Goal: Transaction & Acquisition: Purchase product/service

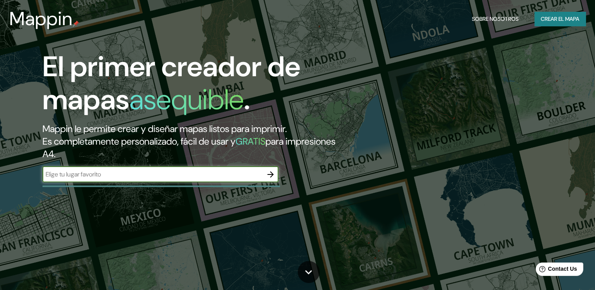
click at [555, 18] on font "Crear el mapa" at bounding box center [560, 19] width 39 height 10
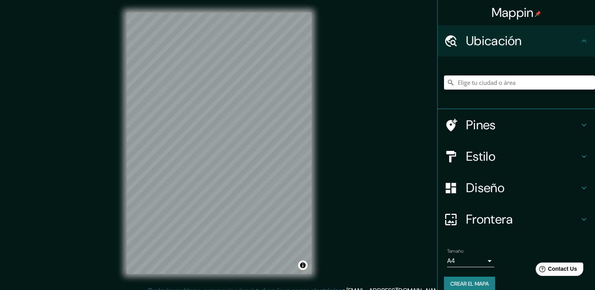
click at [502, 88] on input "Elige tu ciudad o área" at bounding box center [519, 82] width 151 height 14
paste input "Local ([GEOGRAPHIC_DATA]) [GEOGRAPHIC_DATA], [GEOGRAPHIC_DATA]"
type input "[GEOGRAPHIC_DATA], [GEOGRAPHIC_DATA], [GEOGRAPHIC_DATA]"
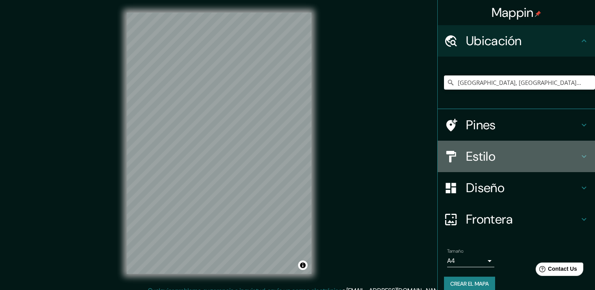
click at [579, 156] on icon at bounding box center [583, 156] width 9 height 9
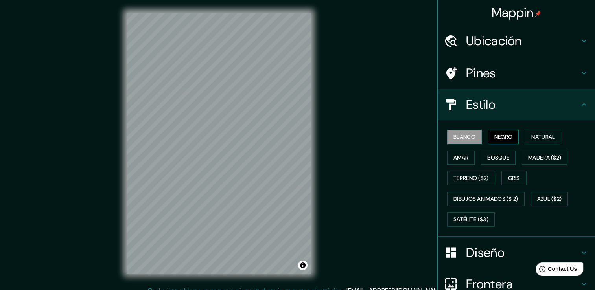
click at [498, 135] on font "Negro" at bounding box center [503, 137] width 18 height 10
click at [541, 132] on font "Natural" at bounding box center [543, 137] width 24 height 10
click at [579, 37] on icon at bounding box center [583, 40] width 9 height 9
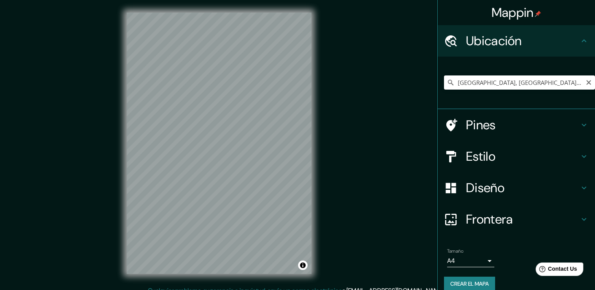
click at [447, 83] on icon at bounding box center [451, 83] width 8 height 8
click at [447, 81] on icon at bounding box center [451, 83] width 8 height 8
click at [583, 87] on input "[GEOGRAPHIC_DATA], [GEOGRAPHIC_DATA], [GEOGRAPHIC_DATA]" at bounding box center [519, 82] width 151 height 14
drag, startPoint x: 585, startPoint y: 83, endPoint x: 579, endPoint y: 81, distance: 5.3
click at [585, 82] on icon "Claro" at bounding box center [588, 82] width 6 height 6
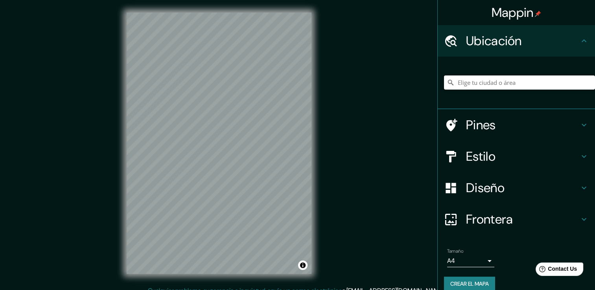
click at [566, 82] on input "Elige tu ciudad o área" at bounding box center [519, 82] width 151 height 14
paste input "[GEOGRAPHIC_DATA], [GEOGRAPHIC_DATA]."
type input "[PERSON_NAME][GEOGRAPHIC_DATA], [GEOGRAPHIC_DATA], [GEOGRAPHIC_DATA] 96816, [GE…"
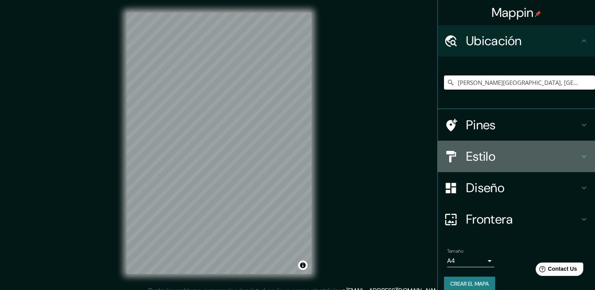
click at [579, 154] on icon at bounding box center [583, 156] width 9 height 9
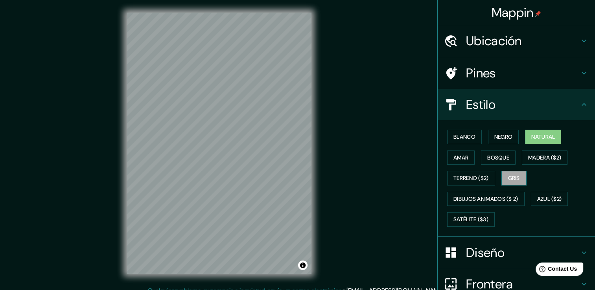
click at [511, 177] on font "Gris" at bounding box center [514, 178] width 12 height 10
click at [547, 136] on font "Natural" at bounding box center [543, 137] width 24 height 10
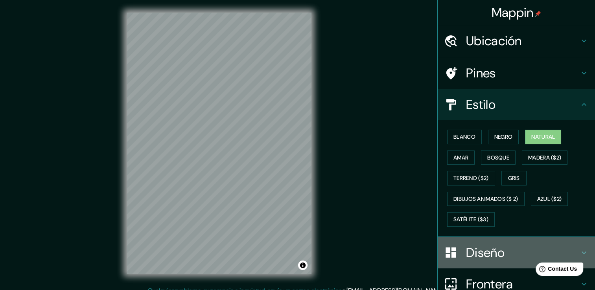
click at [579, 248] on icon at bounding box center [583, 252] width 9 height 9
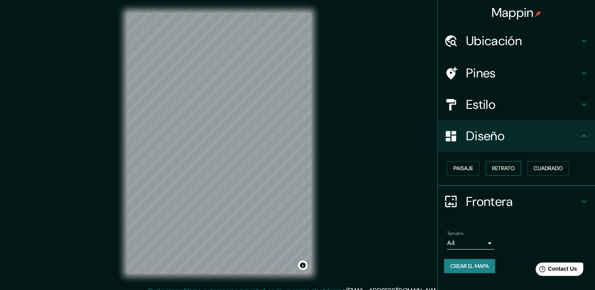
click at [509, 166] on font "Retrato" at bounding box center [503, 169] width 23 height 10
click at [464, 169] on font "Paisaje" at bounding box center [463, 169] width 20 height 10
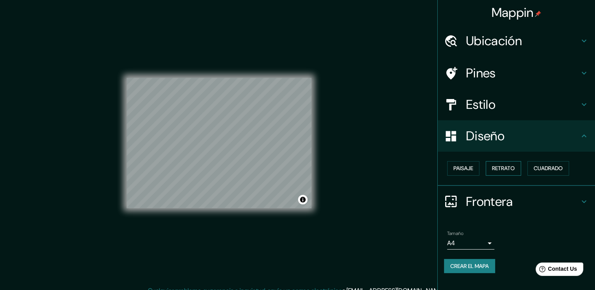
click at [501, 168] on font "Retrato" at bounding box center [503, 169] width 23 height 10
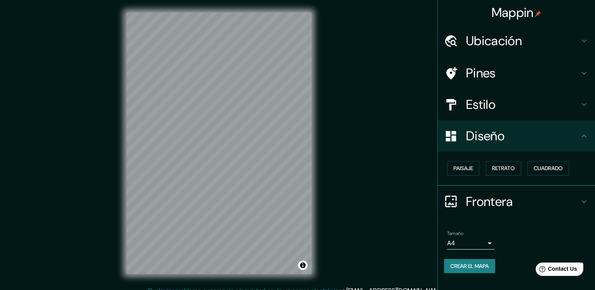
click at [572, 165] on div "Paisaje Retrato Cuadrado" at bounding box center [519, 168] width 151 height 21
click at [557, 168] on font "Cuadrado" at bounding box center [547, 169] width 29 height 10
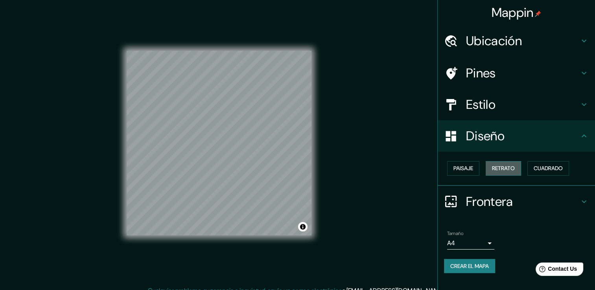
click at [515, 169] on font "Retrato" at bounding box center [503, 169] width 23 height 10
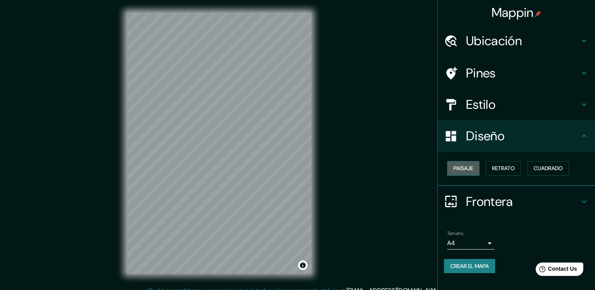
click at [476, 168] on button "Paisaje" at bounding box center [463, 168] width 32 height 15
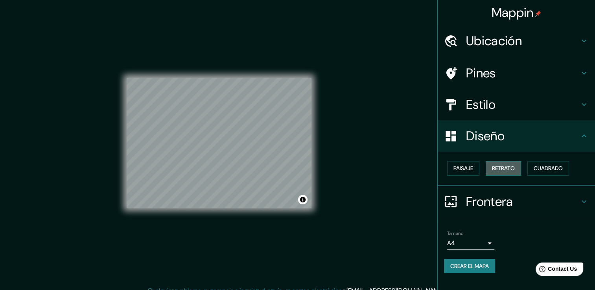
click at [504, 169] on font "Retrato" at bounding box center [503, 169] width 23 height 10
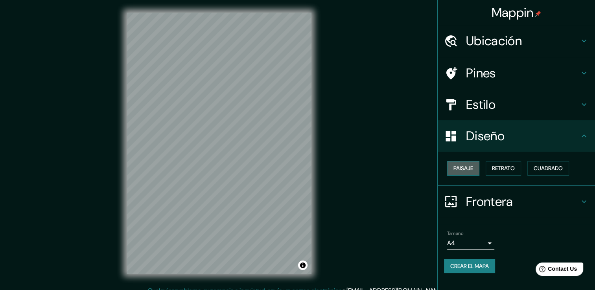
click at [454, 162] on button "Paisaje" at bounding box center [463, 168] width 32 height 15
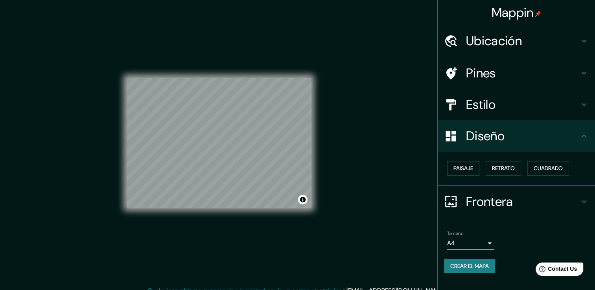
click at [581, 100] on icon at bounding box center [583, 104] width 9 height 9
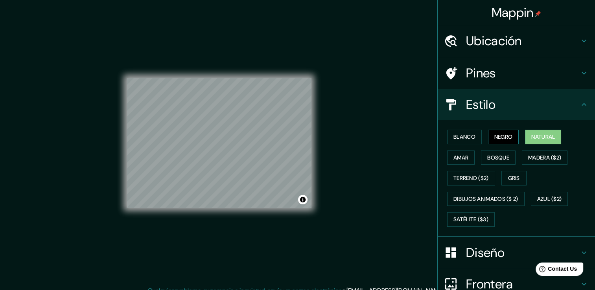
click at [503, 138] on font "Negro" at bounding box center [503, 137] width 18 height 10
click at [467, 139] on font "Blanco" at bounding box center [464, 137] width 22 height 10
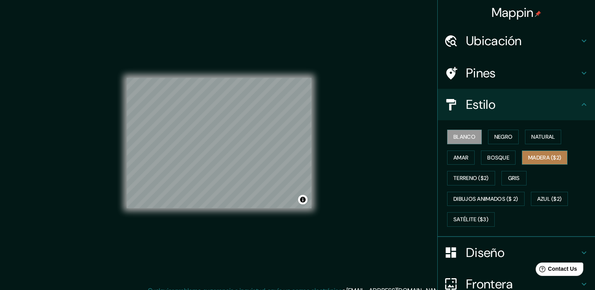
click at [536, 156] on font "Madera ($2)" at bounding box center [544, 158] width 33 height 10
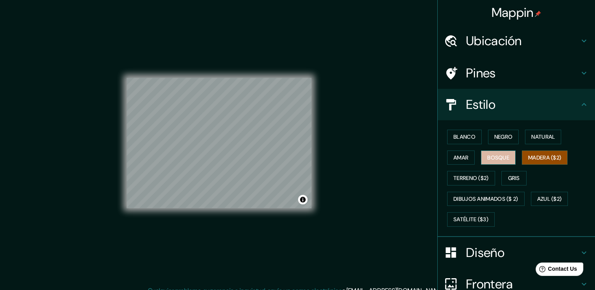
click at [502, 156] on font "Bosque" at bounding box center [498, 158] width 22 height 10
click at [464, 158] on button "Amar" at bounding box center [461, 158] width 28 height 15
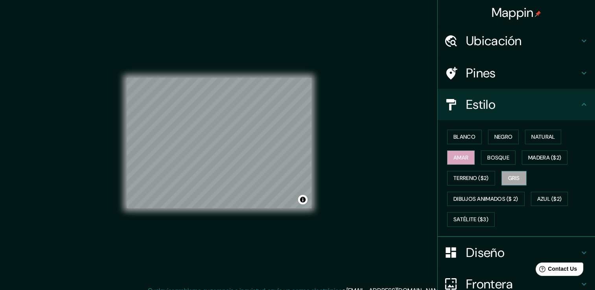
click at [502, 177] on button "Gris" at bounding box center [513, 178] width 25 height 15
click at [471, 221] on font "Satélite ($3)" at bounding box center [470, 220] width 35 height 10
click at [477, 220] on font "Satélite ($3)" at bounding box center [470, 220] width 35 height 10
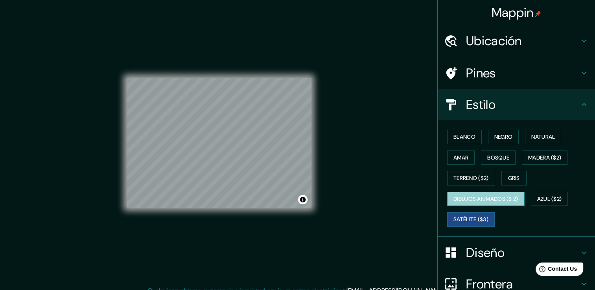
click at [500, 196] on font "Dibujos animados ($ 2)" at bounding box center [485, 199] width 65 height 10
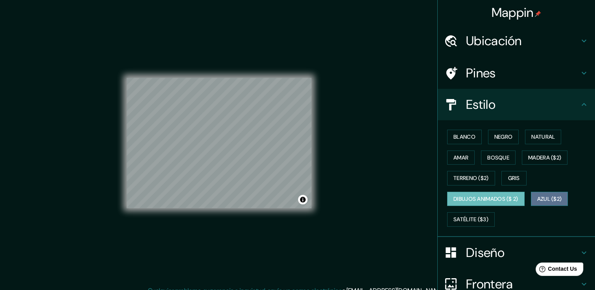
click at [547, 196] on font "Azul ($2)" at bounding box center [549, 199] width 25 height 10
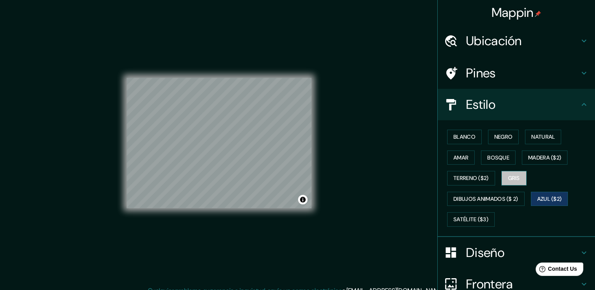
click at [511, 182] on font "Gris" at bounding box center [514, 178] width 12 height 10
click at [531, 138] on font "Natural" at bounding box center [543, 137] width 24 height 10
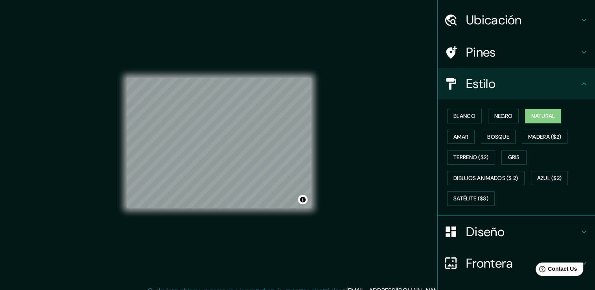
scroll to position [74, 0]
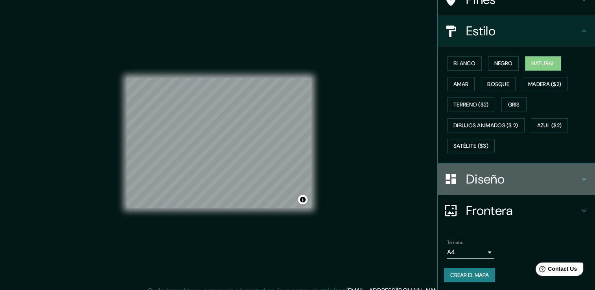
click at [579, 178] on icon at bounding box center [583, 179] width 9 height 9
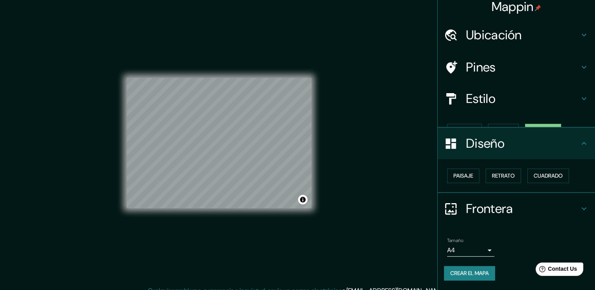
scroll to position [0, 0]
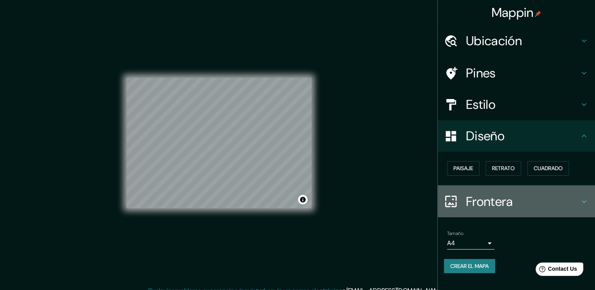
click at [582, 202] on icon at bounding box center [583, 201] width 9 height 9
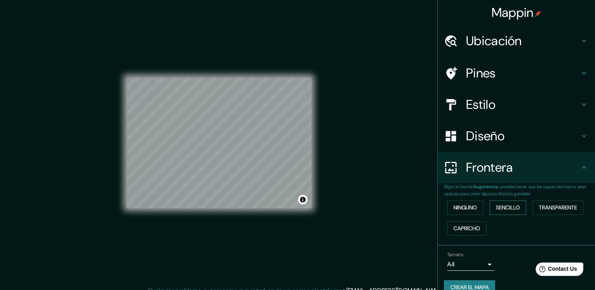
click at [501, 207] on font "Sencillo" at bounding box center [508, 208] width 24 height 10
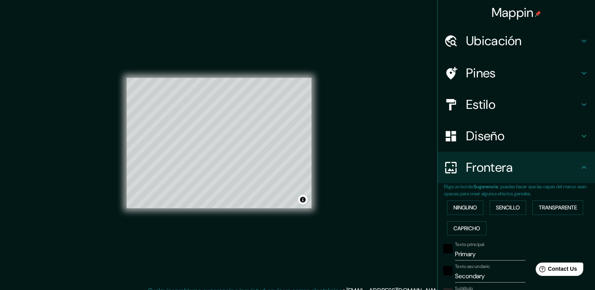
click at [489, 255] on input "Primary" at bounding box center [490, 254] width 70 height 13
paste input "[GEOGRAPHIC_DATA], Haw"
type input "[GEOGRAPHIC_DATA], Haw"
type input "38"
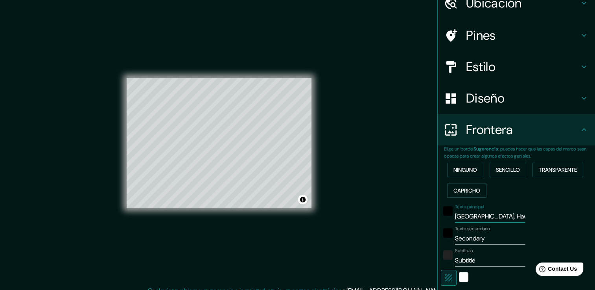
scroll to position [39, 0]
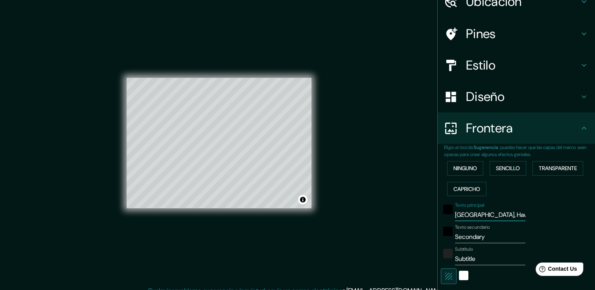
drag, startPoint x: 487, startPoint y: 216, endPoint x: 475, endPoint y: 217, distance: 12.2
click at [475, 217] on input "[GEOGRAPHIC_DATA], Haw" at bounding box center [490, 215] width 70 height 13
type input "[GEOGRAPHIC_DATA],"
type input "38"
type input "[GEOGRAPHIC_DATA]"
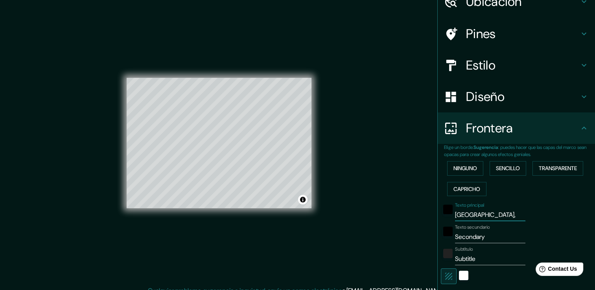
type input "38"
type input "[GEOGRAPHIC_DATA]"
drag, startPoint x: 485, startPoint y: 232, endPoint x: 486, endPoint y: 237, distance: 5.6
click at [485, 236] on input "Secondary" at bounding box center [490, 237] width 70 height 13
click at [487, 238] on input "Secondary" at bounding box center [490, 237] width 70 height 13
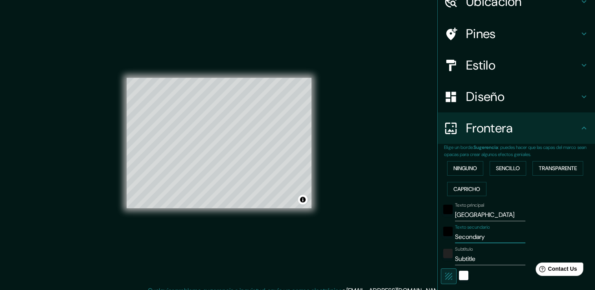
paste input "Hawai"
type input "Hawai"
type input "38"
type input "Hawai"
type input "Subtitl"
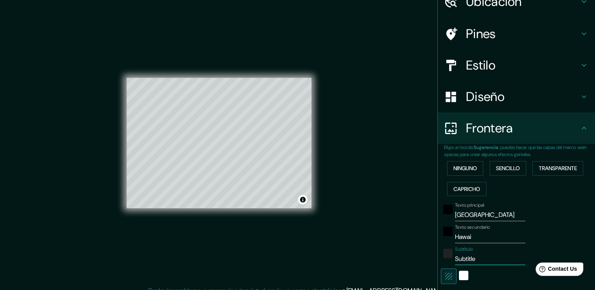
type input "38"
type input "S"
type input "38"
click at [471, 260] on input "Subtítulo" at bounding box center [490, 259] width 70 height 13
paste input "eu."
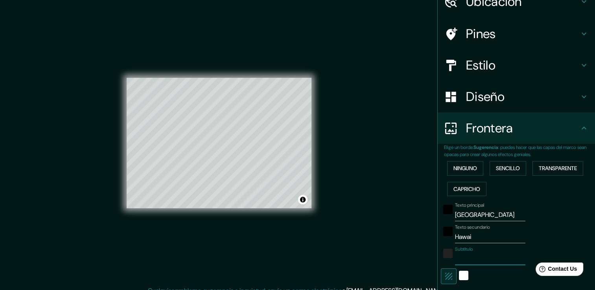
type input "eu."
type input "38"
type input "eu."
click at [444, 212] on div "negro" at bounding box center [447, 209] width 9 height 9
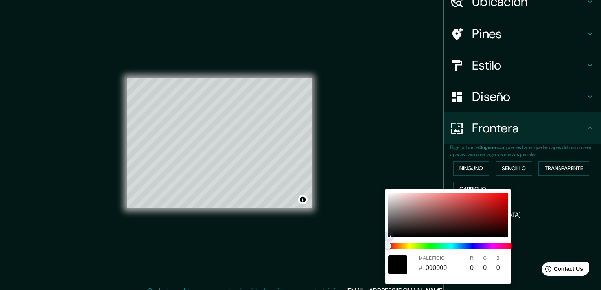
type input "38"
type input "6C6666"
type input "108"
type input "102"
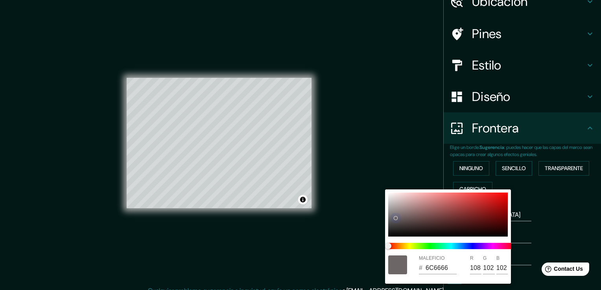
type input "38"
type input "6E6868"
type input "110"
type input "104"
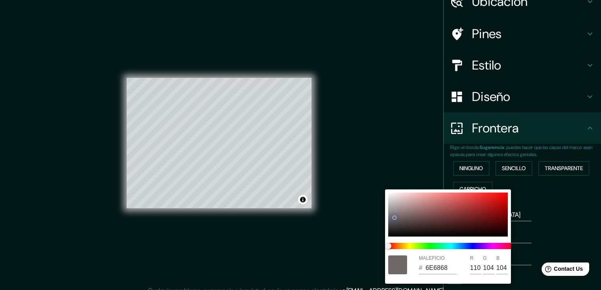
type input "38"
type input "676262"
type input "103"
type input "98"
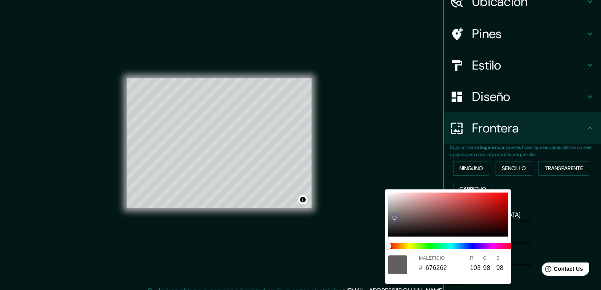
type input "38"
type input "635E5E"
type input "99"
type input "94"
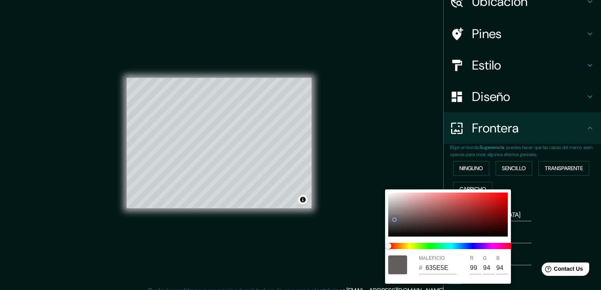
type input "38"
type input "5E5A5A"
type input "94"
type input "90"
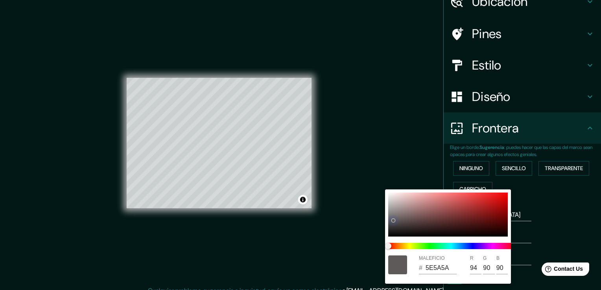
type input "38"
type input "474444"
type input "71"
type input "68"
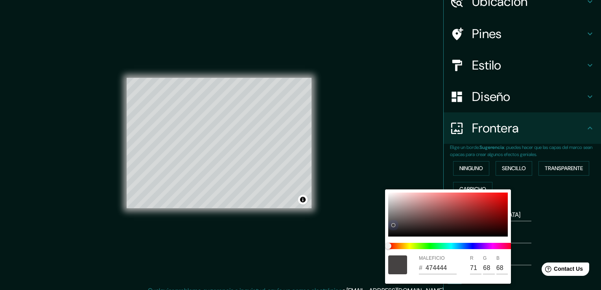
type input "38"
type input "434040"
type input "67"
type input "64"
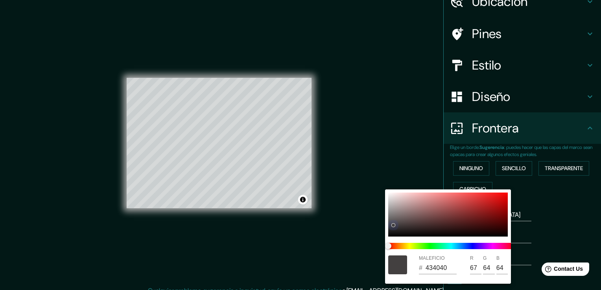
click at [393, 225] on div at bounding box center [448, 215] width 120 height 44
click at [552, 210] on div at bounding box center [300, 145] width 601 height 290
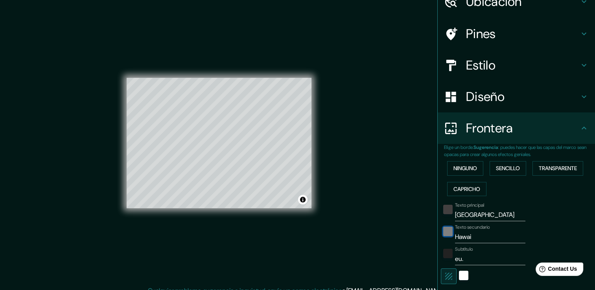
click at [443, 232] on div "negro" at bounding box center [447, 231] width 9 height 9
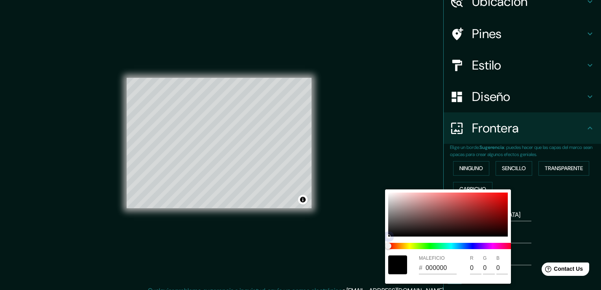
type input "38"
type input "393838"
type input "57"
type input "56"
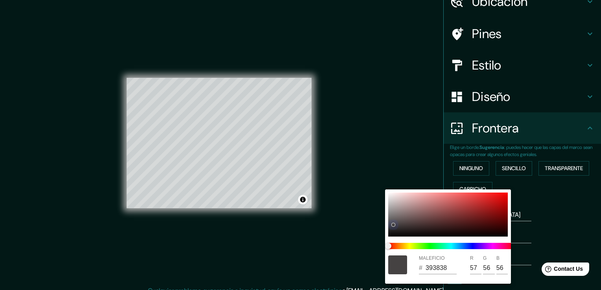
type input "38"
type input "454242"
type input "69"
type input "66"
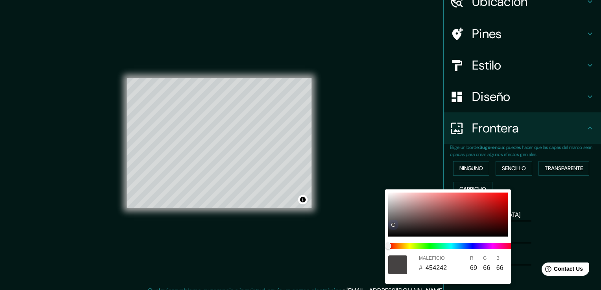
type input "38"
type input "4A4646"
type input "74"
type input "70"
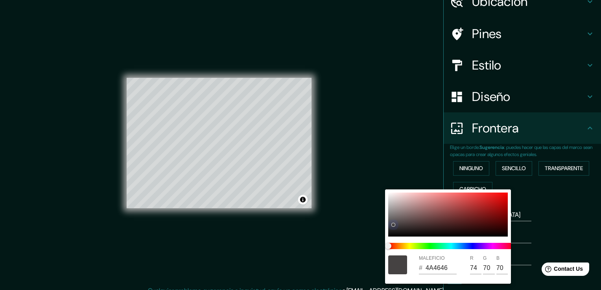
type input "38"
type input "4E4A4A"
type input "78"
type input "74"
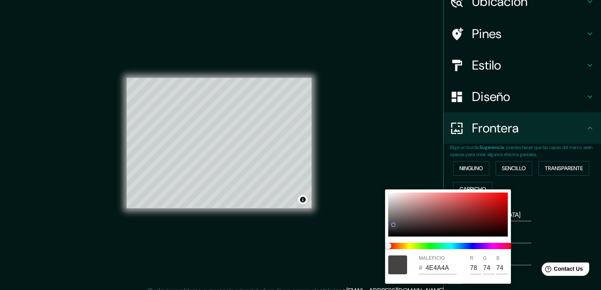
type input "38"
type input "504C4C"
type input "80"
type input "76"
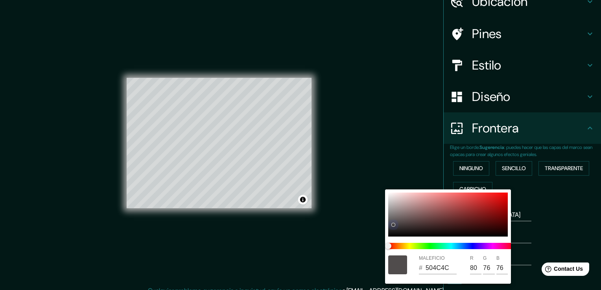
type input "38"
type input "504B4B"
type input "75"
type input "38"
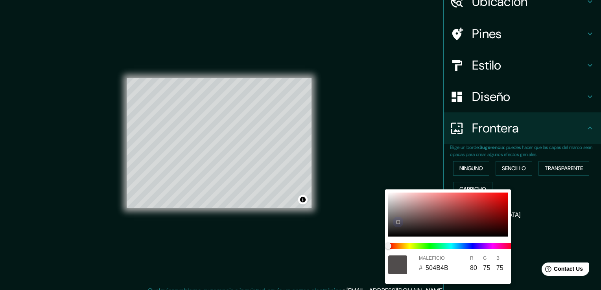
type input "534C4C"
type input "83"
type input "76"
type input "38"
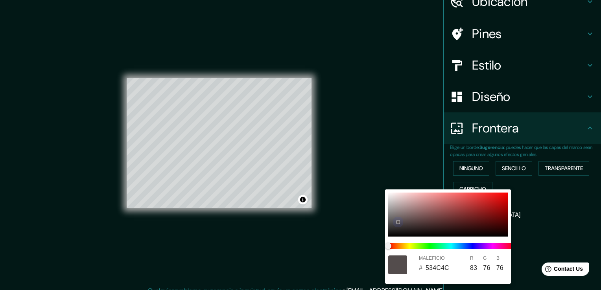
type input "534B4B"
type input "75"
type input "38"
type input "534A4A"
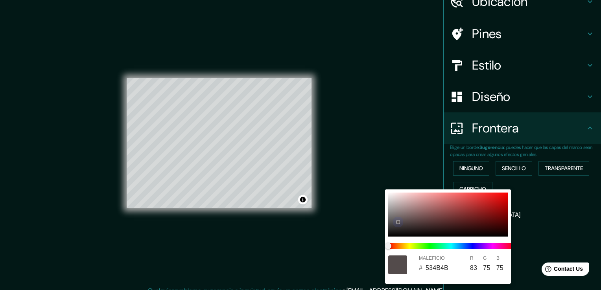
type input "74"
type input "38"
type input "171515"
type input "23"
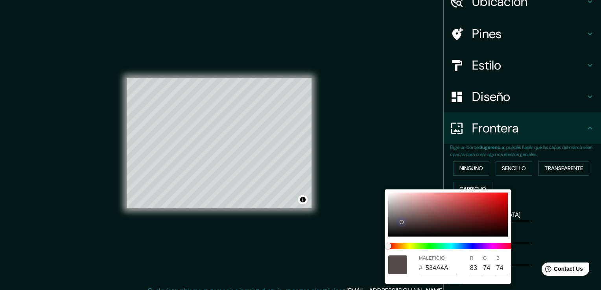
type input "21"
type input "38"
type input "090909"
type input "9"
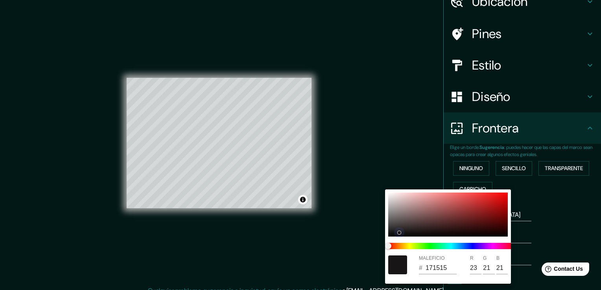
type input "9"
type input "38"
type input "020202"
type input "2"
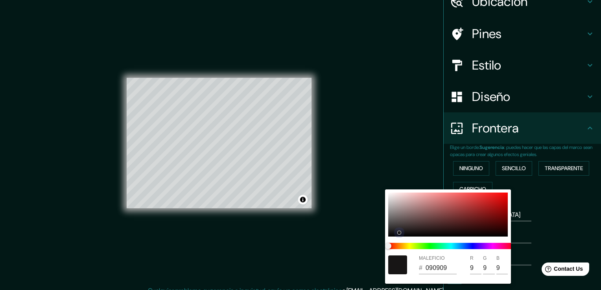
type input "2"
type input "38"
type input "000000"
type input "0"
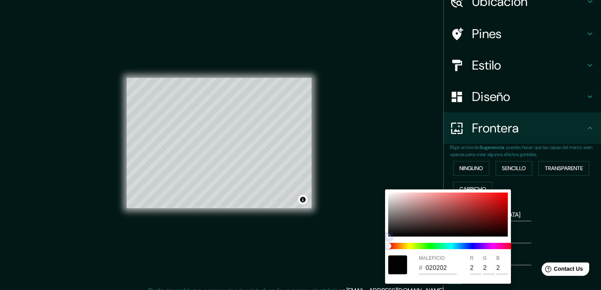
type input "0"
drag, startPoint x: 389, startPoint y: 232, endPoint x: 385, endPoint y: 239, distance: 8.8
click at [385, 239] on div "MALEFICIO # 000000 R 0 G 0 B 0" at bounding box center [448, 236] width 126 height 94
click at [537, 214] on div at bounding box center [300, 145] width 601 height 290
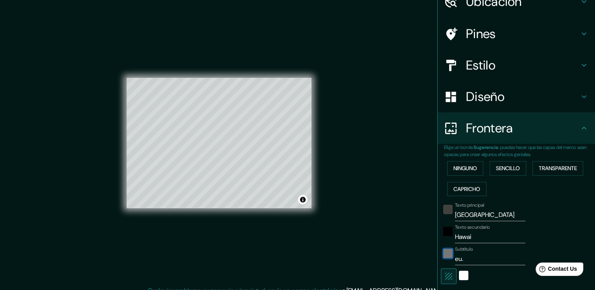
click at [443, 255] on div "color-222222" at bounding box center [447, 253] width 9 height 9
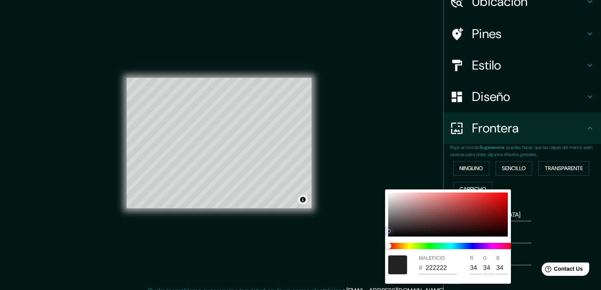
type input "38"
type input "272727"
type input "39"
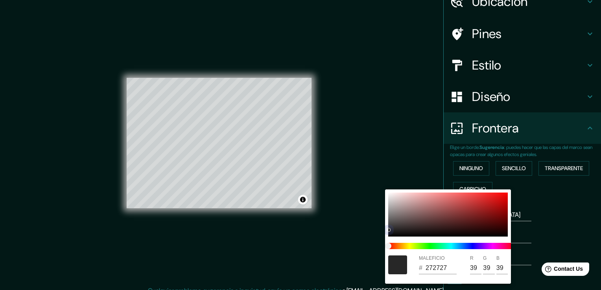
drag, startPoint x: 387, startPoint y: 229, endPoint x: 389, endPoint y: 238, distance: 9.2
click at [389, 242] on div "MALEFICIO # 272727 R 39 G 39 B 39" at bounding box center [448, 236] width 126 height 94
type input "38"
type input "151515"
type input "21"
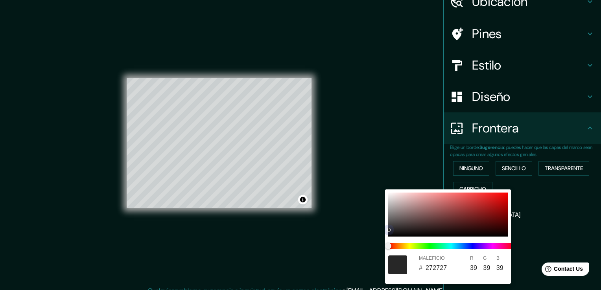
type input "21"
type input "38"
type input "050505"
type input "5"
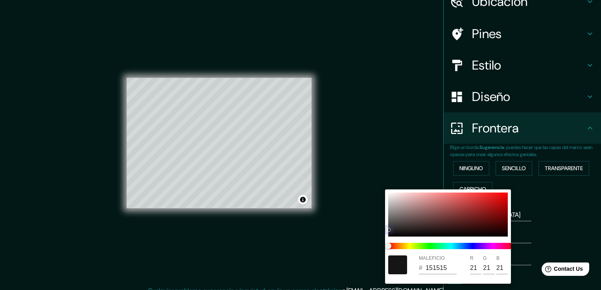
type input "5"
type input "38"
type input "020202"
type input "2"
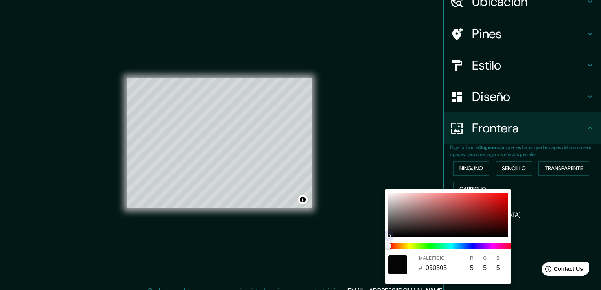
type input "2"
type input "38"
type input "000000"
type input "0"
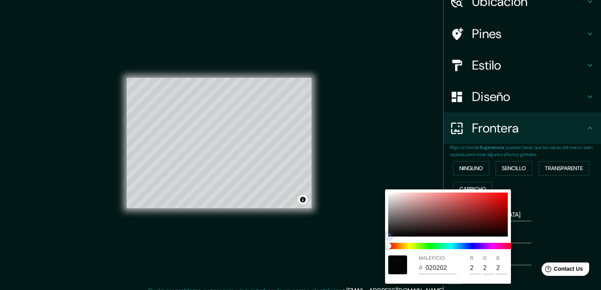
type input "0"
type input "38"
type input "252424"
type input "37"
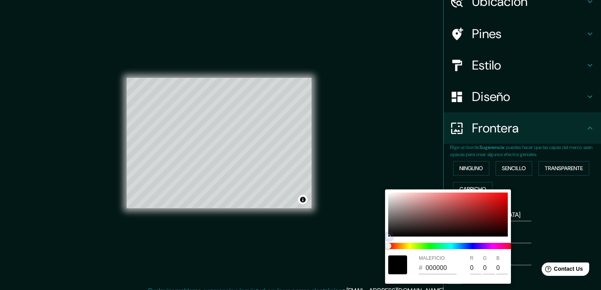
type input "36"
type input "38"
type input "292828"
type input "41"
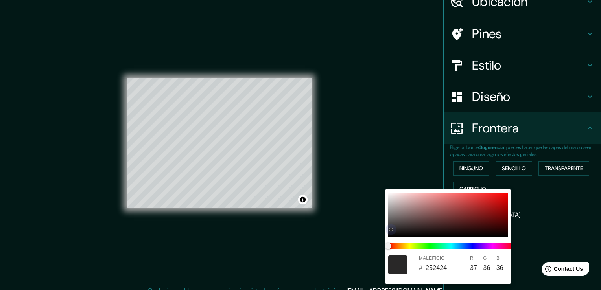
type input "40"
type input "38"
type input "333131"
type input "51"
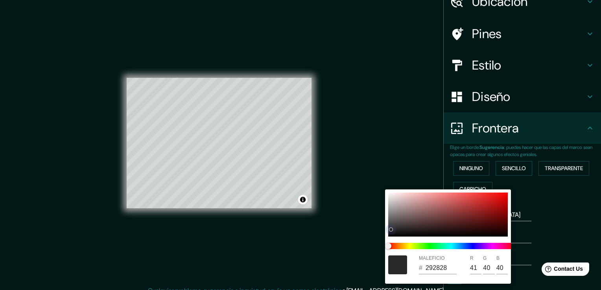
type input "49"
type input "38"
type input "3C3A3A"
type input "60"
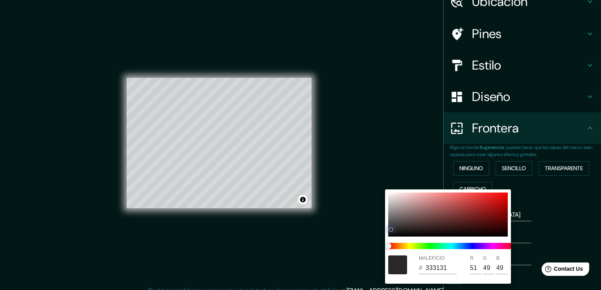
type input "58"
type input "38"
type input "3E3C3C"
type input "62"
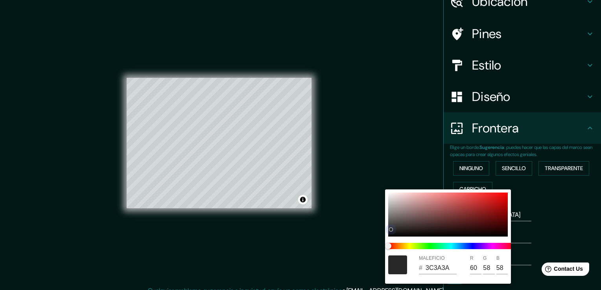
type input "60"
type input "38"
type input "434040"
type input "67"
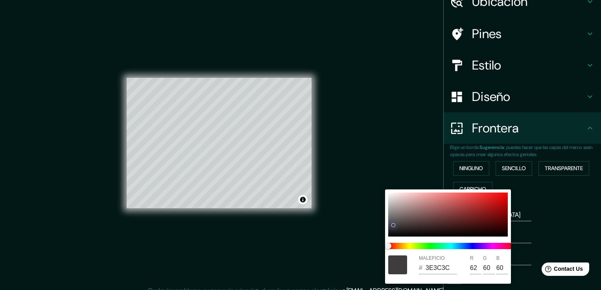
type input "64"
type input "38"
type input "4E4949"
type input "78"
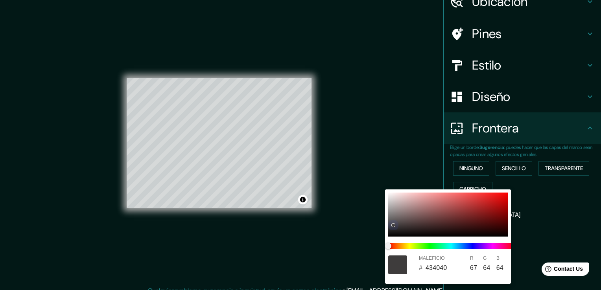
type input "73"
type input "38"
type input "504B4B"
type input "80"
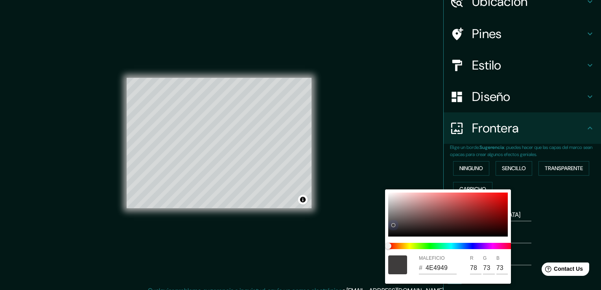
type input "75"
type input "38"
type input "5A4F4F"
type input "90"
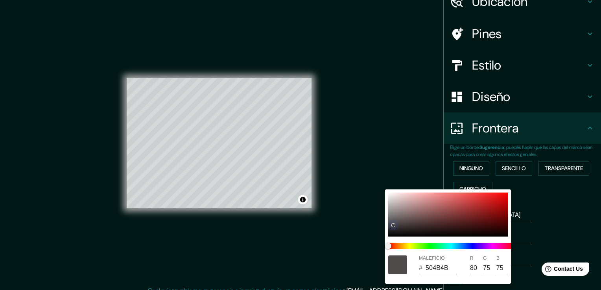
type input "79"
type input "38"
type input "5A4C4C"
type input "76"
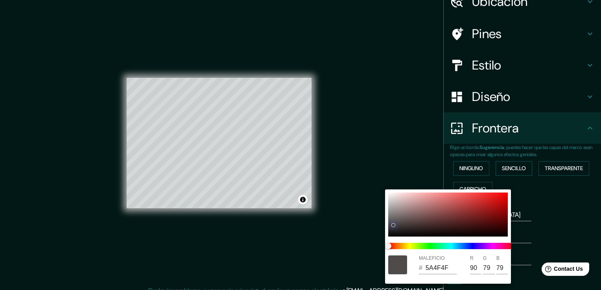
type input "76"
type input "38"
type input "5A4949"
type input "73"
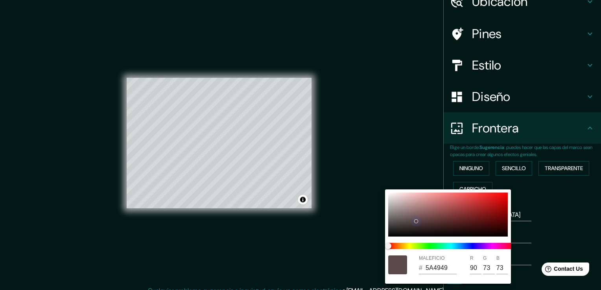
type input "38"
type input "5A4545"
type input "69"
type input "38"
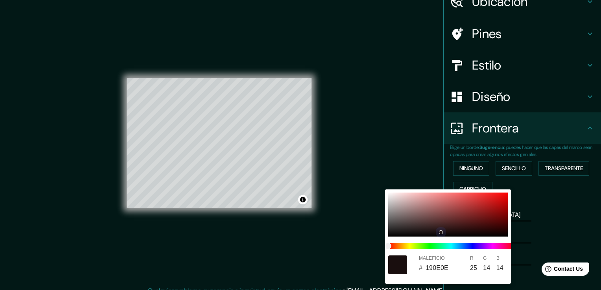
drag, startPoint x: 389, startPoint y: 232, endPoint x: 387, endPoint y: 239, distance: 7.0
click at [386, 239] on div "MALEFICIO # 190E0E R 25 G 14 B 14" at bounding box center [448, 236] width 126 height 94
drag, startPoint x: 385, startPoint y: 234, endPoint x: 381, endPoint y: 236, distance: 5.3
click at [381, 236] on div "MALEFICIO # 171717 R 23 G 23 B 23" at bounding box center [300, 145] width 601 height 290
click at [363, 245] on div at bounding box center [300, 145] width 601 height 290
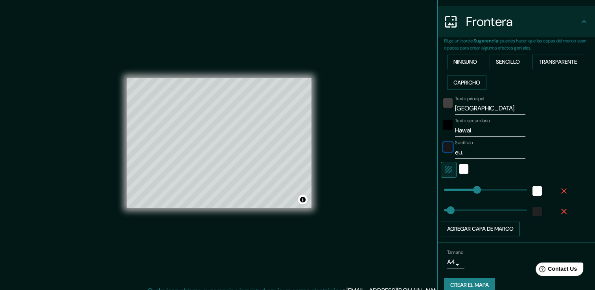
scroll to position [156, 0]
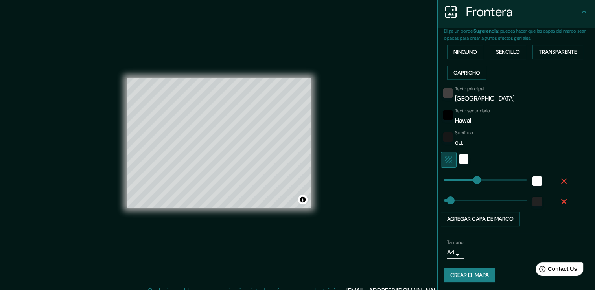
click at [444, 158] on icon "button" at bounding box center [448, 159] width 9 height 9
click at [460, 160] on div "Blanco" at bounding box center [463, 158] width 9 height 9
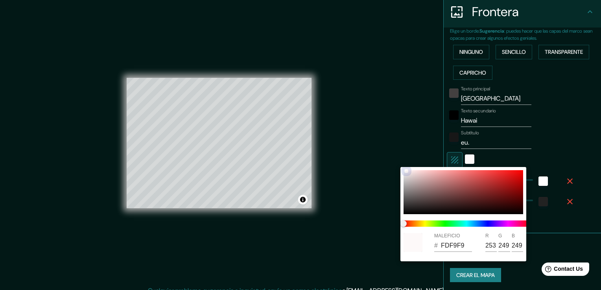
click at [405, 171] on div at bounding box center [463, 192] width 120 height 44
click at [397, 140] on div at bounding box center [300, 145] width 601 height 290
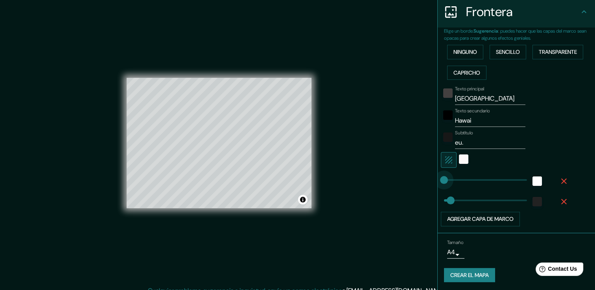
drag, startPoint x: 469, startPoint y: 178, endPoint x: 436, endPoint y: 185, distance: 33.8
drag, startPoint x: 440, startPoint y: 183, endPoint x: 450, endPoint y: 183, distance: 9.4
drag, startPoint x: 449, startPoint y: 182, endPoint x: 443, endPoint y: 185, distance: 6.5
click at [444, 161] on icon "button" at bounding box center [448, 159] width 9 height 9
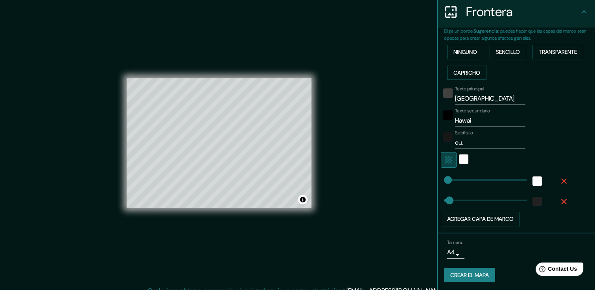
click at [444, 161] on icon "button" at bounding box center [448, 159] width 9 height 9
click at [459, 158] on div "Blanco" at bounding box center [463, 158] width 9 height 9
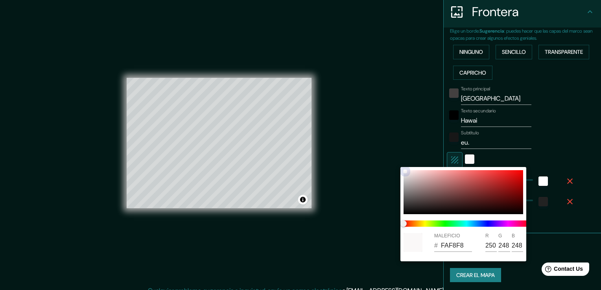
drag, startPoint x: 406, startPoint y: 193, endPoint x: 405, endPoint y: 171, distance: 22.4
click at [405, 171] on div at bounding box center [463, 192] width 120 height 44
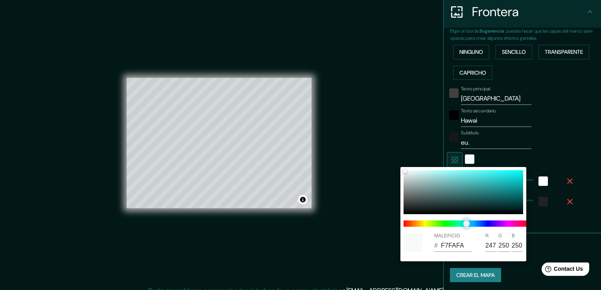
drag, startPoint x: 474, startPoint y: 223, endPoint x: 465, endPoint y: 223, distance: 8.7
click at [465, 223] on span at bounding box center [466, 224] width 126 height 6
drag, startPoint x: 406, startPoint y: 171, endPoint x: 410, endPoint y: 170, distance: 4.4
click at [410, 170] on div at bounding box center [409, 170] width 3 height 3
click at [386, 243] on div at bounding box center [300, 145] width 601 height 290
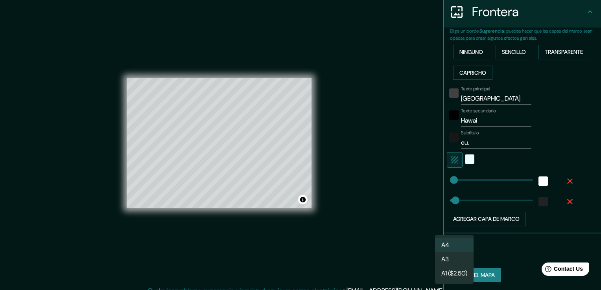
click at [451, 252] on body "Mappin [GEOGRAPHIC_DATA][PERSON_NAME], Estados Unidos [PERSON_NAME][STREET_ADDR…" at bounding box center [300, 145] width 601 height 290
click at [454, 245] on li "A4" at bounding box center [454, 245] width 39 height 14
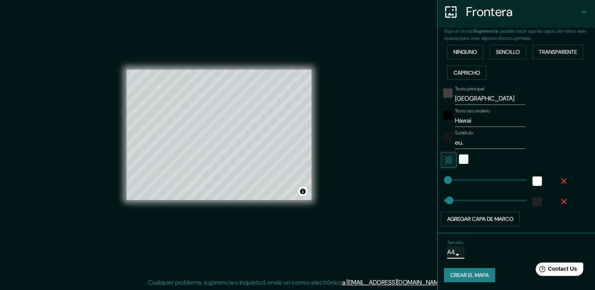
scroll to position [9, 0]
click at [474, 272] on font "Crear el mapa" at bounding box center [469, 275] width 39 height 10
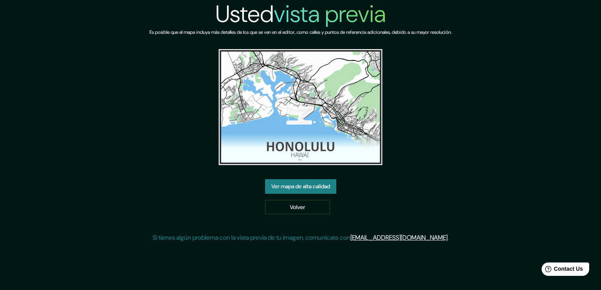
click at [326, 186] on link "Ver mapa de alta calidad" at bounding box center [300, 186] width 71 height 15
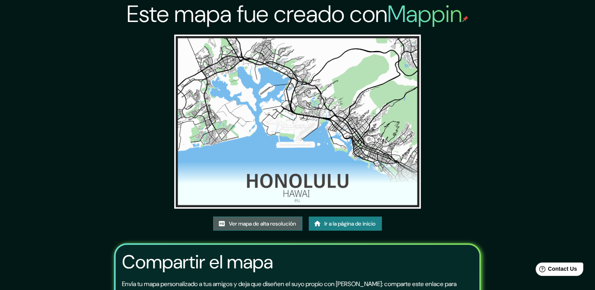
click at [267, 222] on font "Ver mapa de alta resolución" at bounding box center [262, 224] width 67 height 10
click at [351, 223] on font "Ir a la página de inicio" at bounding box center [349, 224] width 51 height 10
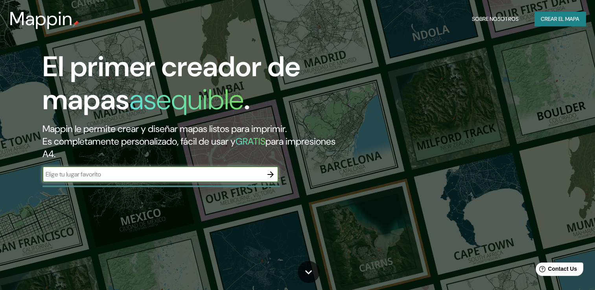
click at [549, 17] on font "Crear el mapa" at bounding box center [560, 19] width 39 height 10
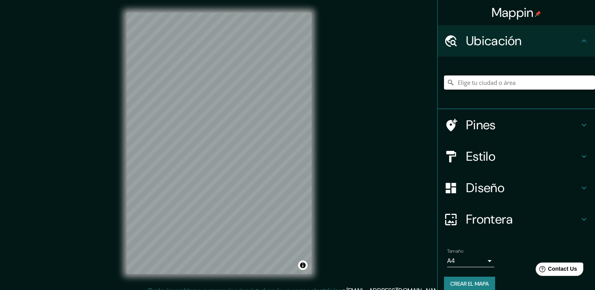
click at [509, 81] on input "Elige tu ciudad o área" at bounding box center [519, 82] width 151 height 14
click at [506, 81] on input "Elige tu ciudad o área" at bounding box center [519, 82] width 151 height 14
paste input "eu."
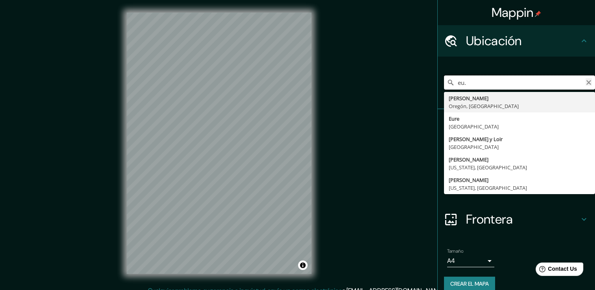
type input "eu."
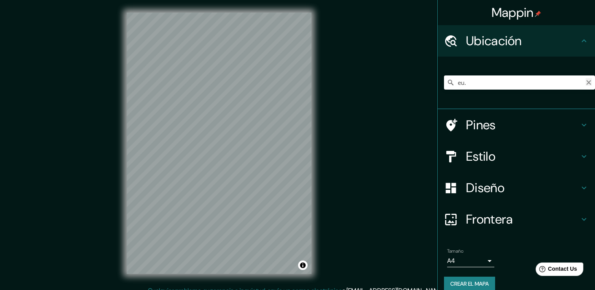
click at [585, 82] on icon "Claro" at bounding box center [588, 82] width 6 height 6
click at [508, 86] on input "Elige tu ciudad o área" at bounding box center [519, 82] width 151 height 14
paste input "[GEOGRAPHIC_DATA], [GEOGRAPHIC_DATA]."
type input "[PERSON_NAME][GEOGRAPHIC_DATA], [GEOGRAPHIC_DATA], [GEOGRAPHIC_DATA] 96816, [GE…"
click at [581, 188] on icon at bounding box center [583, 187] width 9 height 9
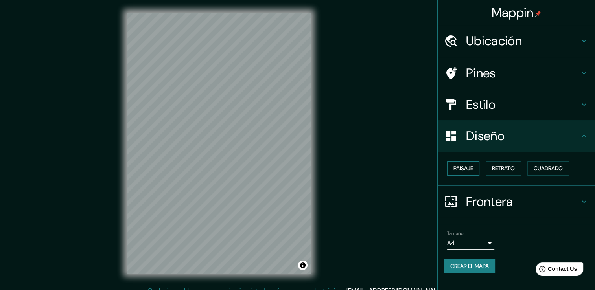
click at [464, 165] on font "Paisaje" at bounding box center [463, 169] width 20 height 10
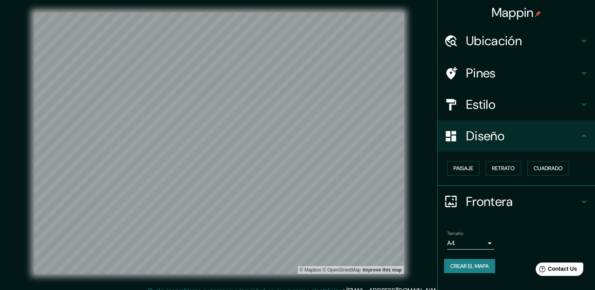
click at [582, 109] on icon at bounding box center [583, 104] width 9 height 9
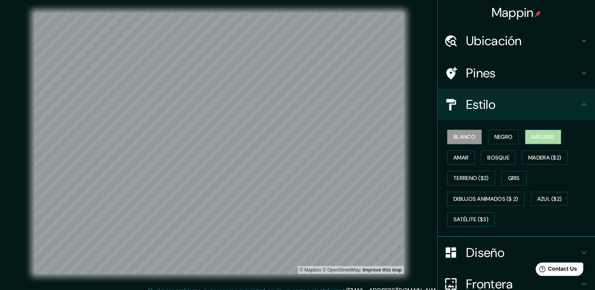
click at [531, 140] on font "Natural" at bounding box center [543, 137] width 24 height 10
click at [583, 102] on div "Estilo" at bounding box center [516, 104] width 157 height 31
drag, startPoint x: 580, startPoint y: 102, endPoint x: 574, endPoint y: 104, distance: 6.2
click at [579, 102] on icon at bounding box center [583, 104] width 9 height 9
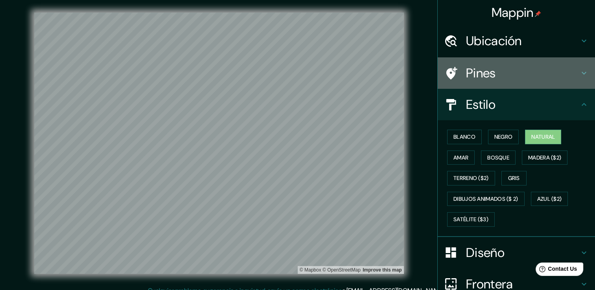
click at [568, 68] on h4 "Pines" at bounding box center [522, 73] width 113 height 16
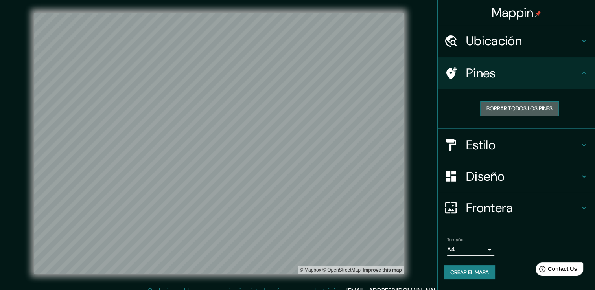
click at [530, 108] on font "Borrar todos los pines" at bounding box center [519, 109] width 66 height 10
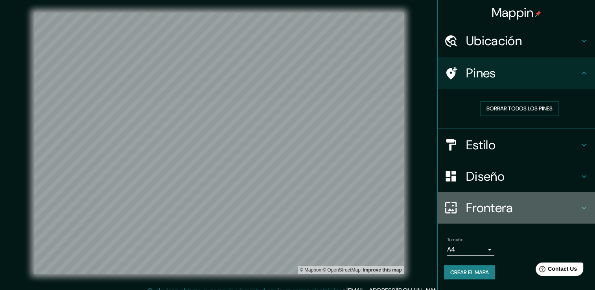
click at [582, 209] on icon at bounding box center [583, 207] width 9 height 9
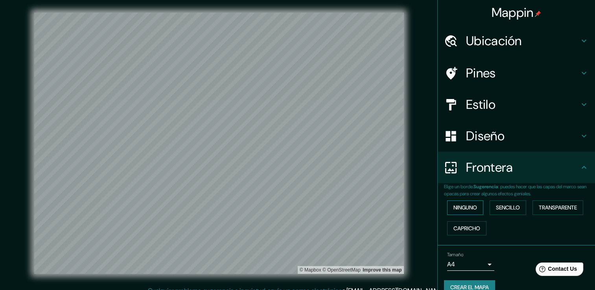
click at [460, 208] on font "Ninguno" at bounding box center [465, 208] width 24 height 10
click at [500, 208] on font "Sencillo" at bounding box center [508, 208] width 24 height 10
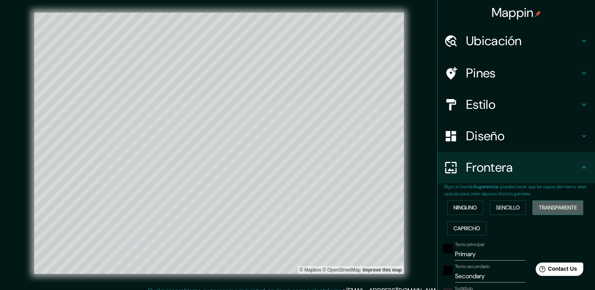
click at [552, 208] on font "Transparente" at bounding box center [558, 208] width 38 height 10
click at [462, 231] on font "Capricho" at bounding box center [466, 229] width 27 height 10
click at [561, 204] on font "Transparente" at bounding box center [558, 208] width 38 height 10
click at [504, 204] on font "Sencillo" at bounding box center [508, 208] width 24 height 10
click at [559, 206] on font "Transparente" at bounding box center [558, 208] width 38 height 10
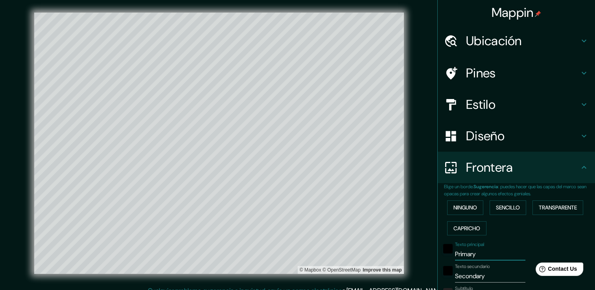
click at [488, 259] on input "Primary" at bounding box center [490, 254] width 70 height 13
paste input "[GEOGRAPHIC_DATA]"
type input "[GEOGRAPHIC_DATA]"
type input "451"
type input "75"
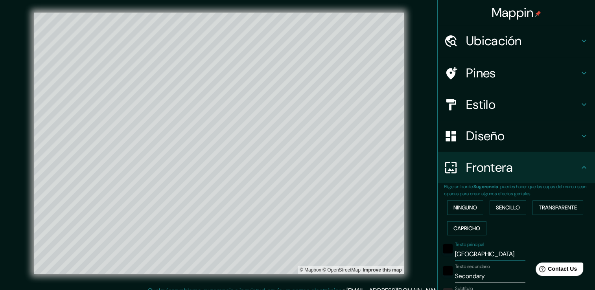
type input "[GEOGRAPHIC_DATA]"
click at [487, 275] on input "Secondary" at bounding box center [490, 276] width 70 height 13
click at [487, 276] on input "Secondary" at bounding box center [490, 276] width 70 height 13
paste input "Hawai"
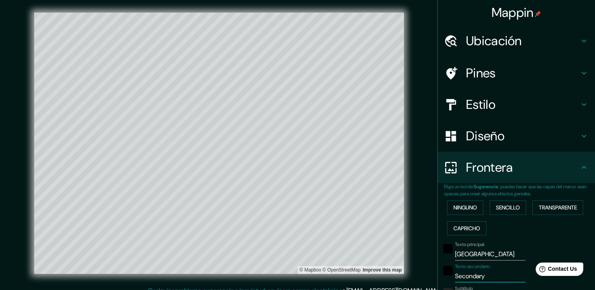
type input "Hawai"
type input "451"
type input "75"
type input "Hawai"
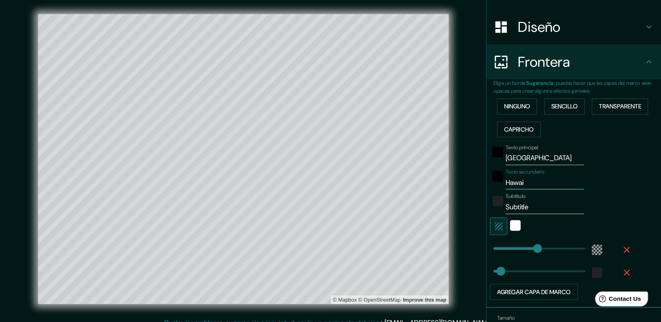
scroll to position [118, 0]
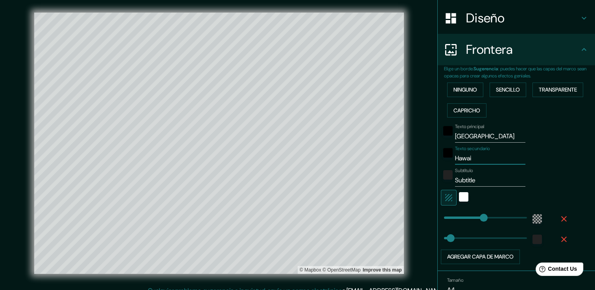
type input "451"
click at [490, 178] on input "Subtitle" at bounding box center [490, 180] width 70 height 13
click at [487, 178] on input "Subtitle" at bounding box center [490, 180] width 70 height 13
paste input "eu."
type input "eu."
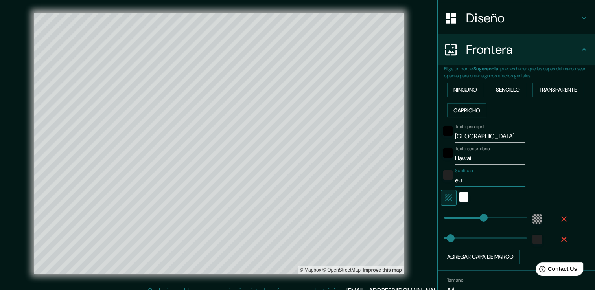
type input "451"
type input "75"
type input "451"
type input "eu."
type input "55"
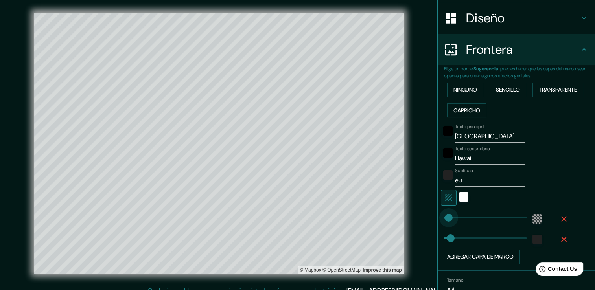
drag, startPoint x: 476, startPoint y: 221, endPoint x: 443, endPoint y: 218, distance: 33.6
type input "75"
type input "42"
type input "75"
type input "64"
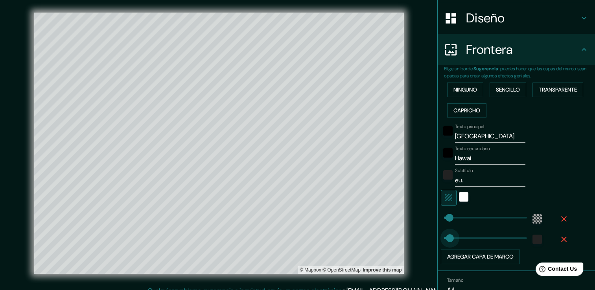
type input "100"
drag, startPoint x: 441, startPoint y: 235, endPoint x: 447, endPoint y: 236, distance: 5.2
type input "20"
drag, startPoint x: 447, startPoint y: 236, endPoint x: 439, endPoint y: 238, distance: 7.5
type input "29"
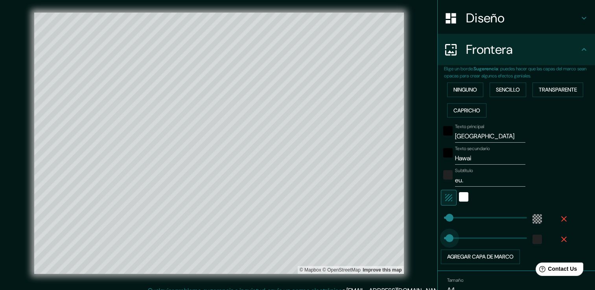
type input "37"
type input "46"
click at [459, 197] on div "Blanco" at bounding box center [463, 196] width 9 height 9
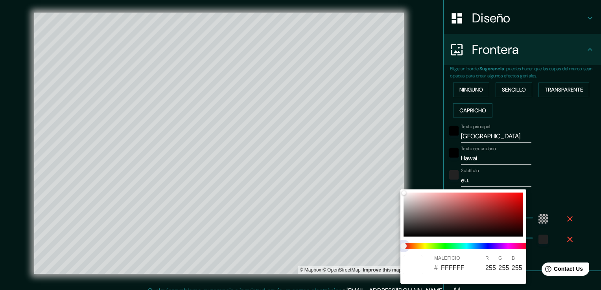
click at [479, 248] on span at bounding box center [466, 246] width 126 height 6
click at [465, 246] on span at bounding box center [466, 246] width 126 height 6
drag, startPoint x: 463, startPoint y: 246, endPoint x: 430, endPoint y: 246, distance: 32.6
click at [452, 246] on span at bounding box center [466, 246] width 126 height 6
drag, startPoint x: 406, startPoint y: 245, endPoint x: 447, endPoint y: 245, distance: 40.9
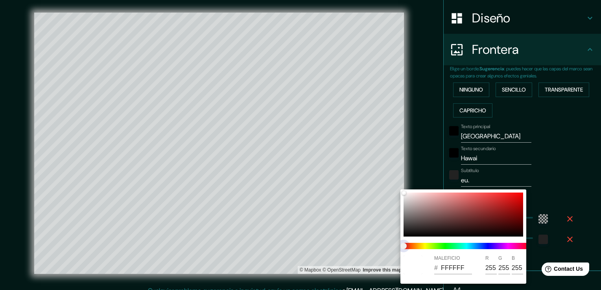
click at [446, 245] on span at bounding box center [466, 246] width 126 height 6
drag, startPoint x: 447, startPoint y: 245, endPoint x: 417, endPoint y: 215, distance: 42.0
click at [456, 241] on div at bounding box center [466, 246] width 132 height 13
type input "DAC3C3"
type input "218"
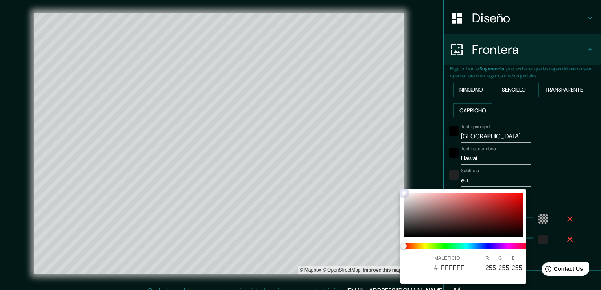
type input "195"
type input "C6ACAC"
type input "198"
type input "172"
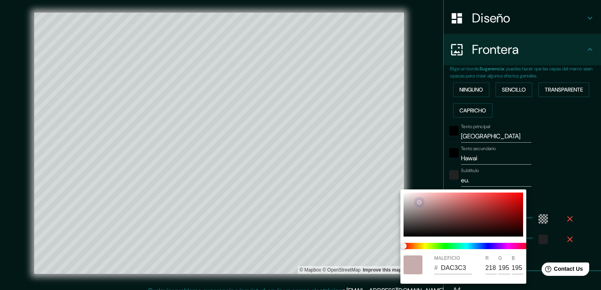
type input "172"
type input "D3BCBC"
type input "211"
type input "188"
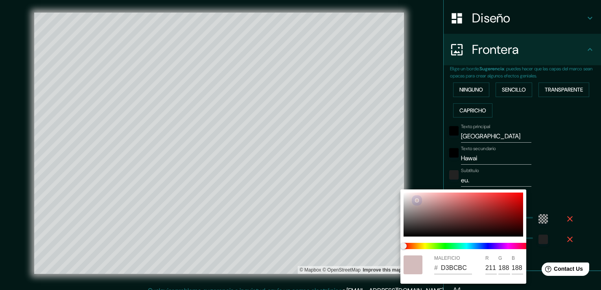
type input "DFC8C8"
type input "223"
type input "200"
drag, startPoint x: 409, startPoint y: 194, endPoint x: 417, endPoint y: 230, distance: 37.0
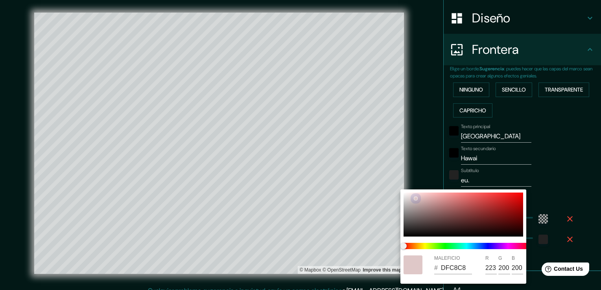
click at [416, 198] on div at bounding box center [463, 215] width 120 height 44
type input "E1CACA"
type input "225"
type input "202"
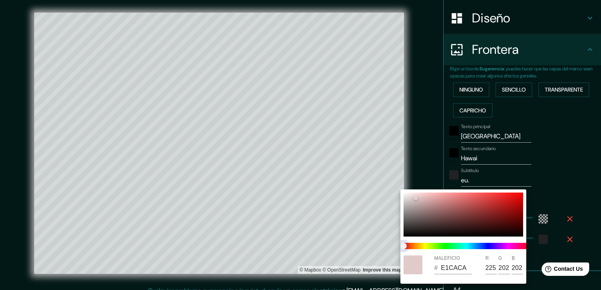
type input "E0DDCA"
type input "224"
type input "221"
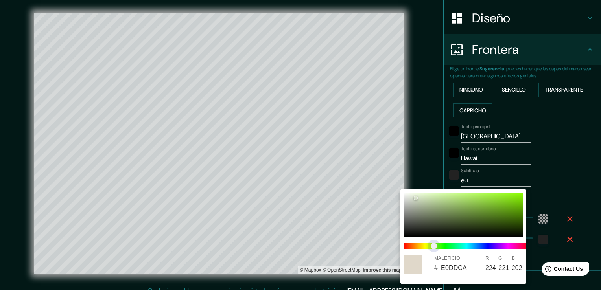
type input "D6E0CA"
type input "214"
type input "224"
type input "CAE0CC"
type input "202"
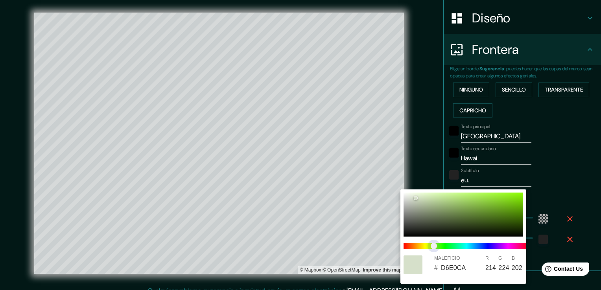
type input "204"
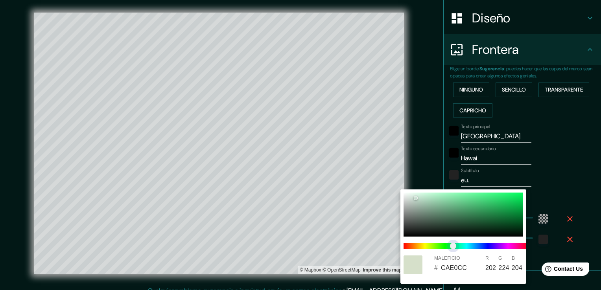
type input "CAE0D2"
type input "210"
type input "CAE0D6"
type input "214"
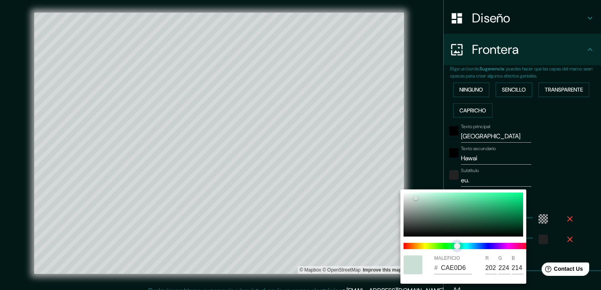
type input "CAE0D7"
type input "215"
type input "CAE0D5"
type input "213"
type input "CAE0D4"
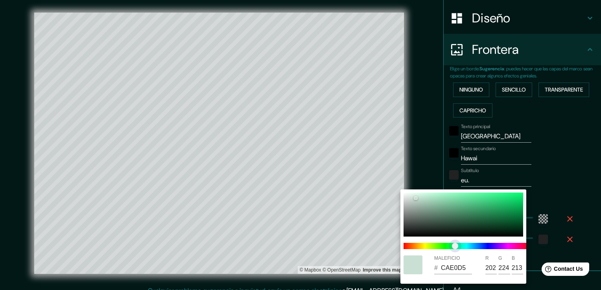
type input "212"
type input "CAE0D5"
type input "213"
type input "CAE0D7"
type input "215"
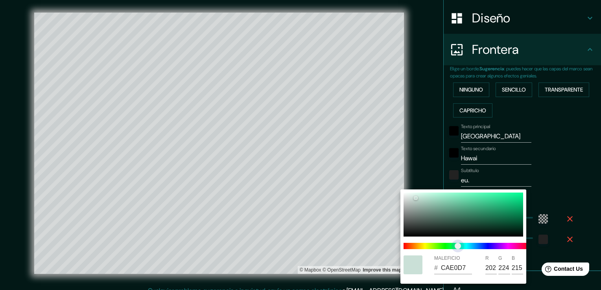
type input "CAE0D3"
type input "211"
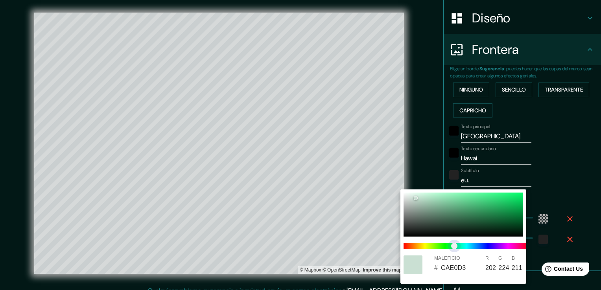
type input "CAE0D2"
type input "210"
type input "CAE0D7"
type input "215"
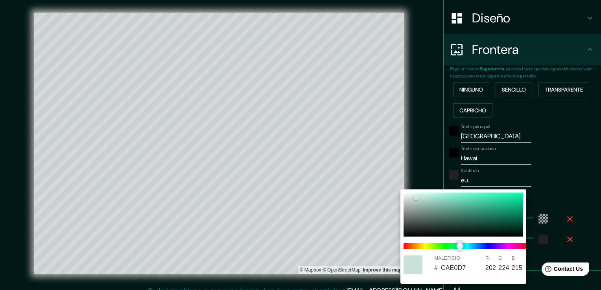
type input "CAE0D9"
type input "217"
type input "CAE0DB"
type input "219"
type input "CAE0DC"
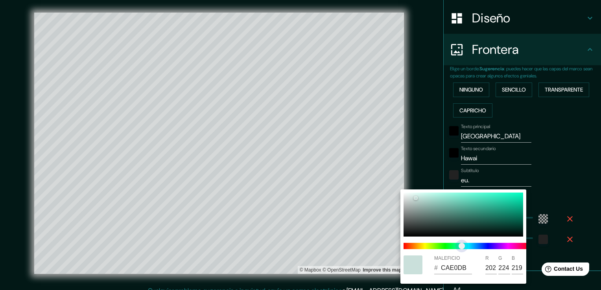
type input "220"
type input "CAE0E0"
type input "224"
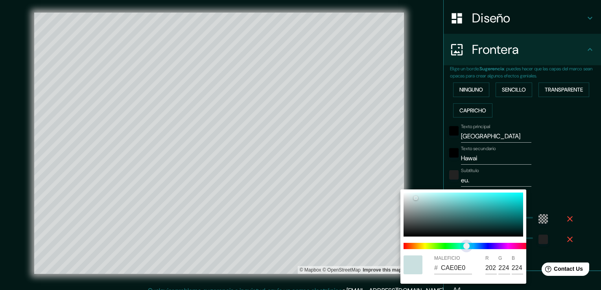
drag, startPoint x: 421, startPoint y: 245, endPoint x: 466, endPoint y: 243, distance: 44.8
click at [466, 243] on span "Control deslizante de color" at bounding box center [466, 246] width 6 height 6
click at [379, 237] on div at bounding box center [300, 145] width 601 height 290
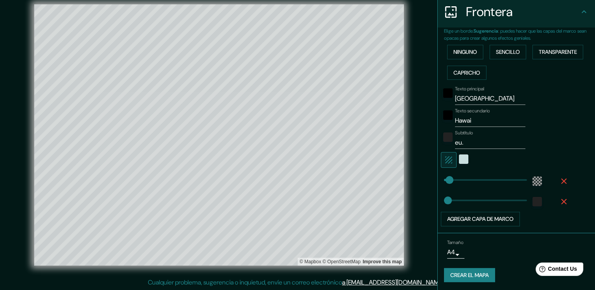
scroll to position [9, 0]
click at [475, 219] on button "Agregar capa de marco" at bounding box center [480, 219] width 79 height 15
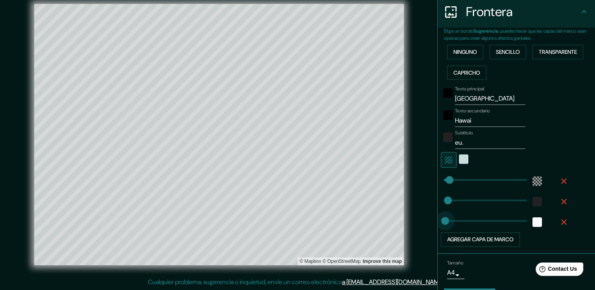
type input "0"
drag, startPoint x: 468, startPoint y: 219, endPoint x: 429, endPoint y: 222, distance: 39.0
click at [559, 221] on icon "button" at bounding box center [563, 221] width 9 height 9
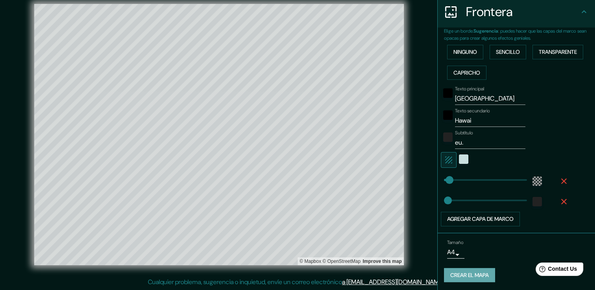
click at [483, 273] on font "Crear el mapa" at bounding box center [469, 275] width 39 height 10
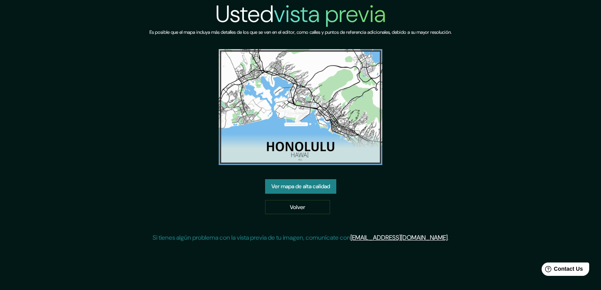
click at [288, 108] on img at bounding box center [301, 107] width 164 height 116
click at [305, 212] on link "Volver" at bounding box center [297, 207] width 65 height 15
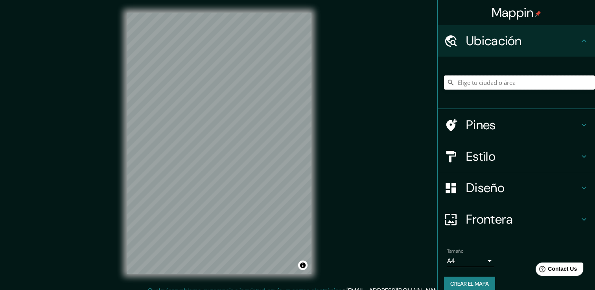
click at [489, 86] on input "Elige tu ciudad o área" at bounding box center [519, 82] width 151 height 14
click at [491, 83] on input "Elige tu ciudad o área" at bounding box center [519, 82] width 151 height 14
paste input "[GEOGRAPHIC_DATA], [GEOGRAPHIC_DATA]."
type input "[PERSON_NAME][GEOGRAPHIC_DATA], [GEOGRAPHIC_DATA], [GEOGRAPHIC_DATA] 96816, [GE…"
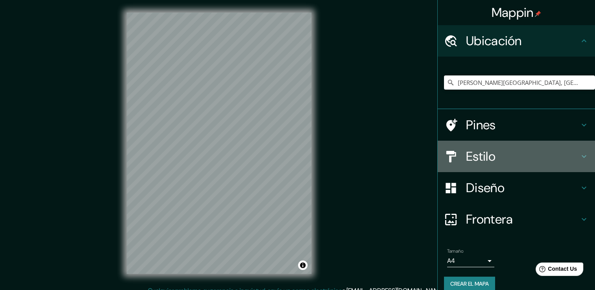
click at [570, 157] on h4 "Estilo" at bounding box center [522, 157] width 113 height 16
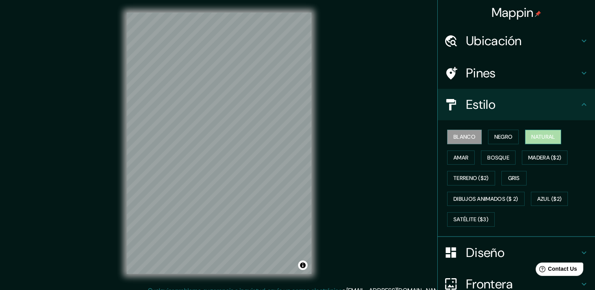
click at [536, 133] on font "Natural" at bounding box center [543, 137] width 24 height 10
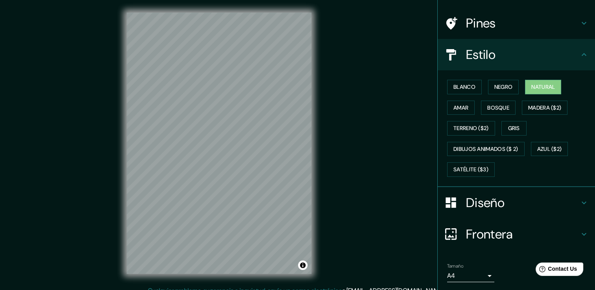
scroll to position [74, 0]
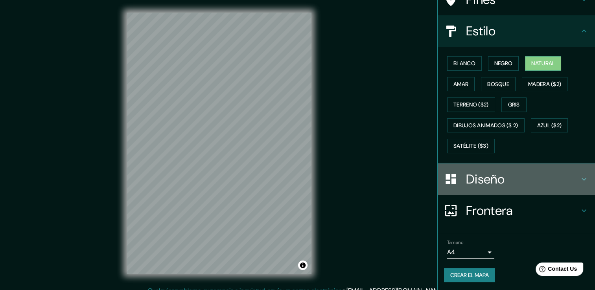
click at [582, 175] on div "Diseño" at bounding box center [516, 179] width 157 height 31
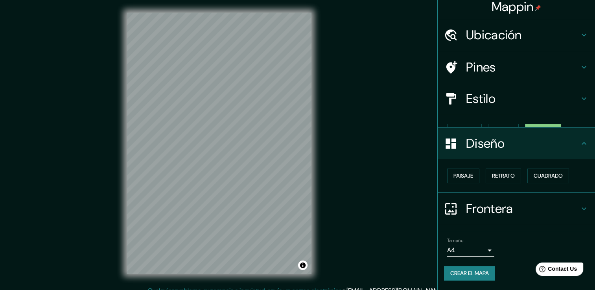
scroll to position [0, 0]
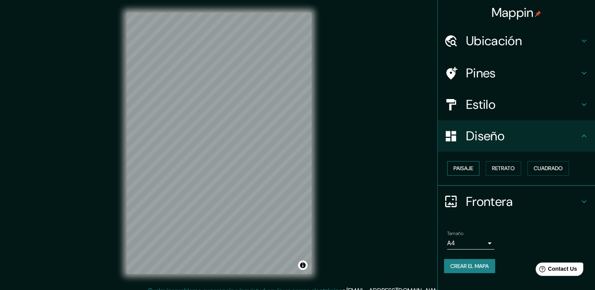
click at [462, 164] on font "Paisaje" at bounding box center [463, 169] width 20 height 10
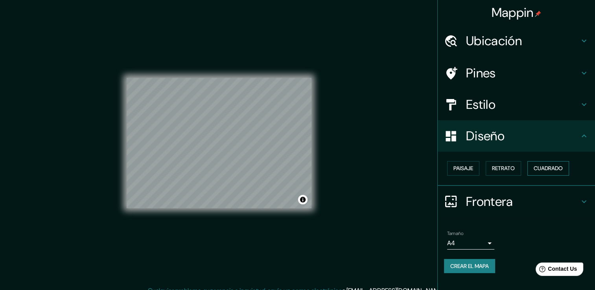
click at [543, 168] on font "Cuadrado" at bounding box center [547, 169] width 29 height 10
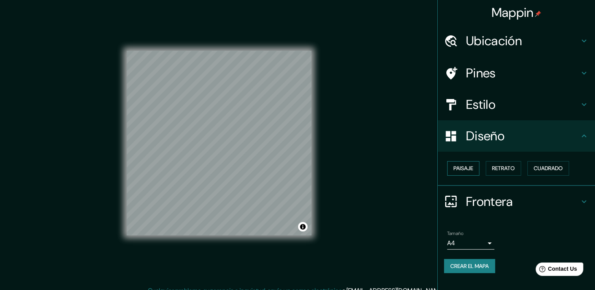
click at [462, 167] on font "Paisaje" at bounding box center [463, 169] width 20 height 10
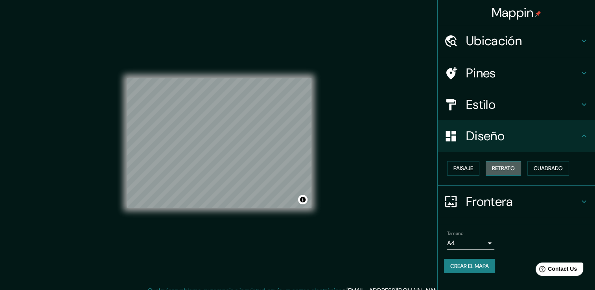
click at [511, 172] on font "Retrato" at bounding box center [503, 169] width 23 height 10
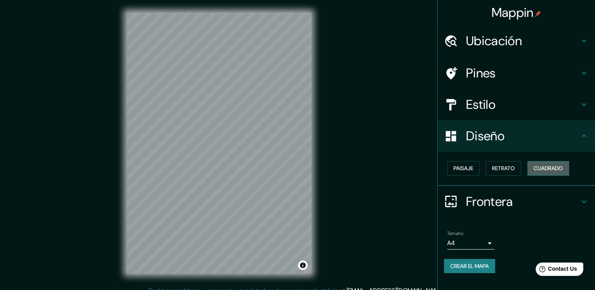
click at [559, 173] on button "Cuadrado" at bounding box center [548, 168] width 42 height 15
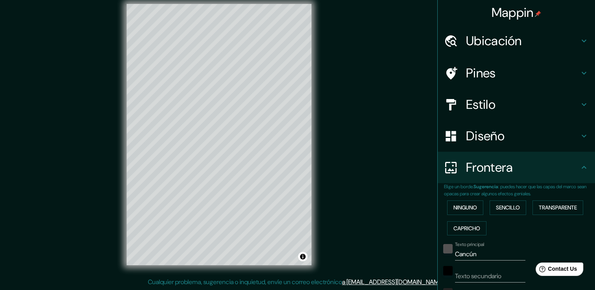
scroll to position [156, 0]
